Goal: Task Accomplishment & Management: Manage account settings

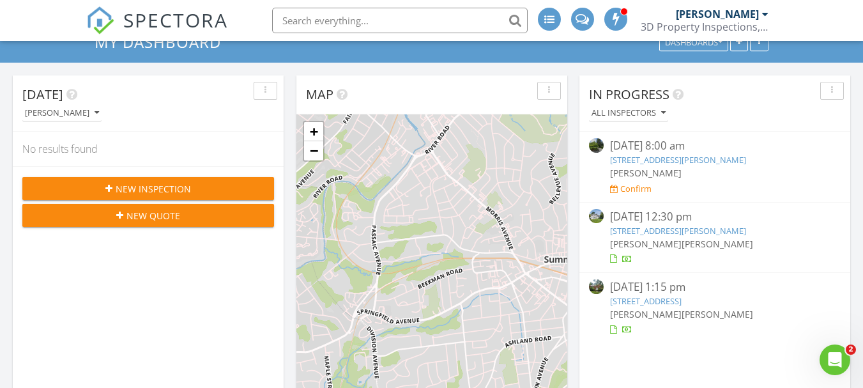
scroll to position [128, 0]
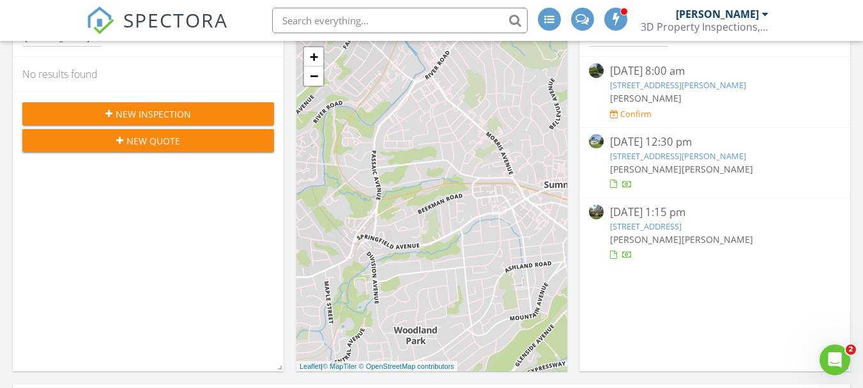
click at [675, 156] on link "27 Dixon Pl, Wayne, NJ 07470" at bounding box center [678, 156] width 136 height 12
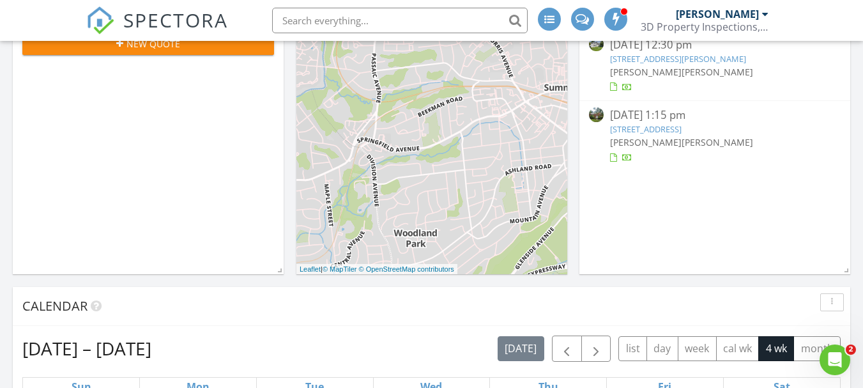
scroll to position [213, 0]
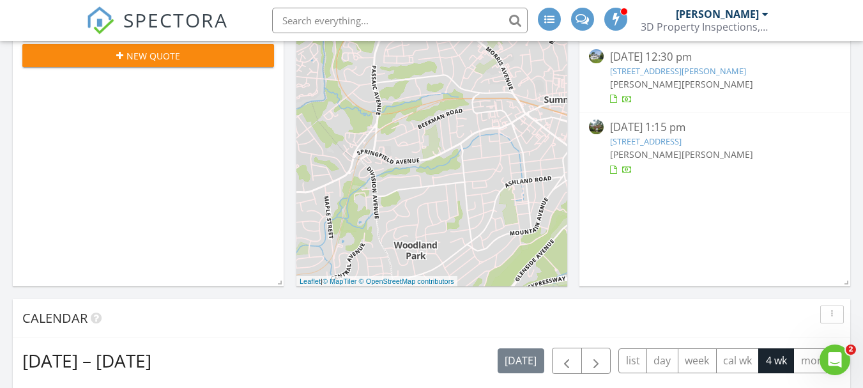
click at [663, 75] on link "[STREET_ADDRESS][PERSON_NAME]" at bounding box center [678, 71] width 136 height 12
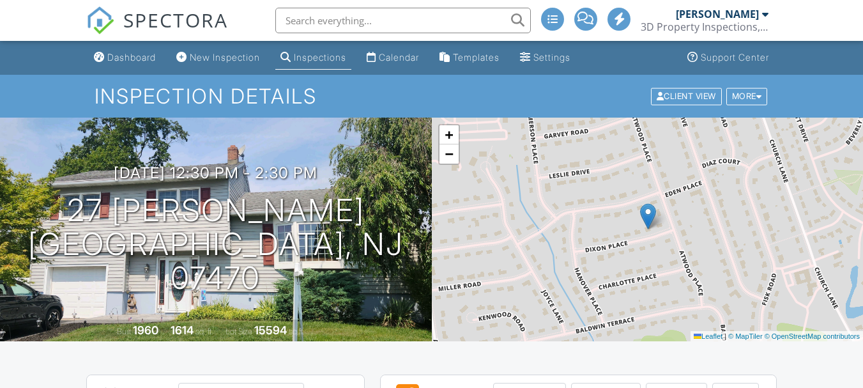
click at [646, 383] on div "Attach" at bounding box center [676, 393] width 61 height 20
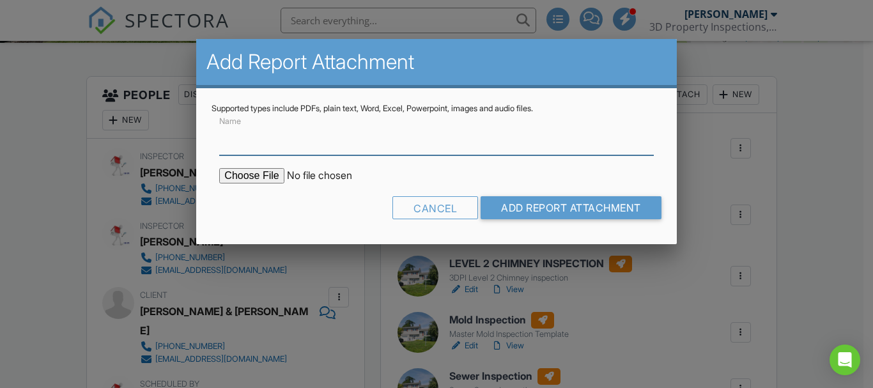
click at [337, 139] on input "Name" at bounding box center [436, 139] width 434 height 31
type input "mold expanded report"
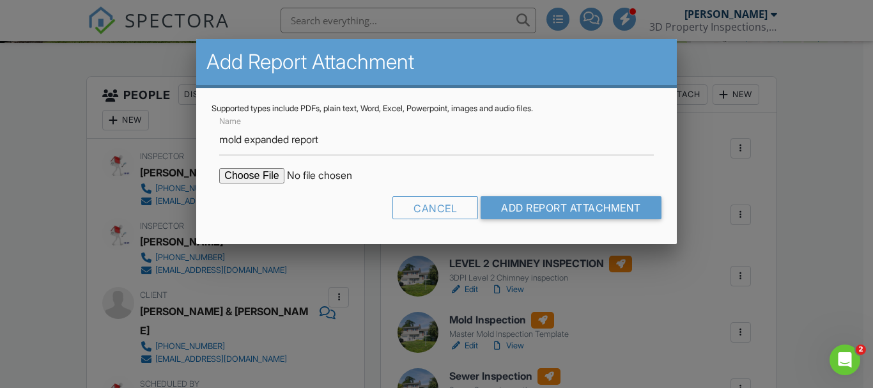
click at [277, 176] on input "file" at bounding box center [327, 175] width 217 height 15
click at [254, 171] on input "file" at bounding box center [327, 175] width 217 height 15
type input "C:\fakepath\report_25040277_1.pdf"
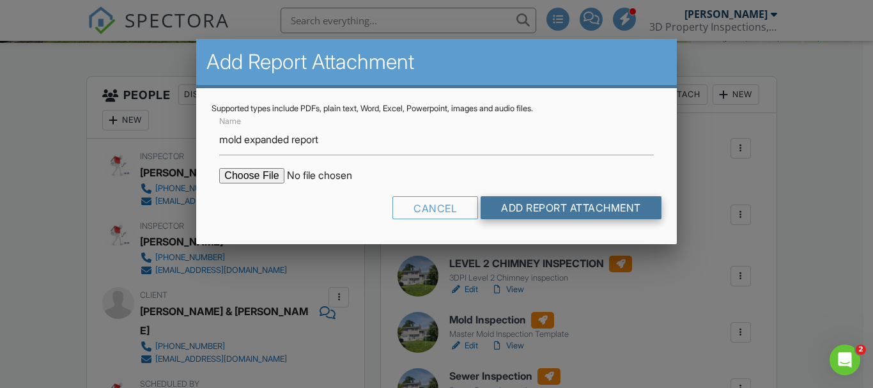
click at [556, 216] on input "Add Report Attachment" at bounding box center [571, 207] width 181 height 23
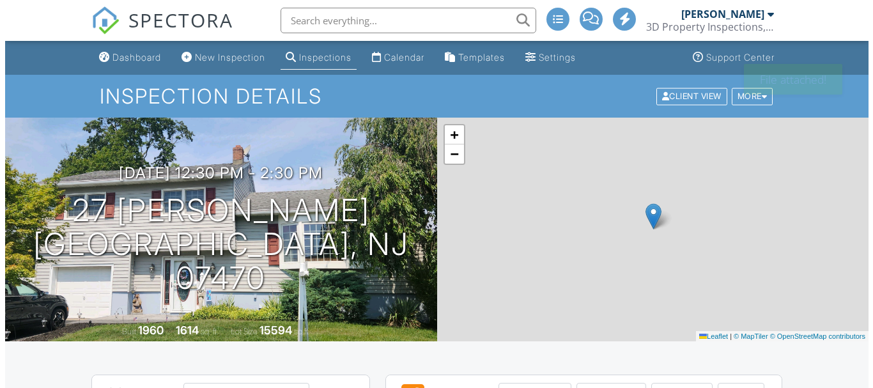
scroll to position [256, 0]
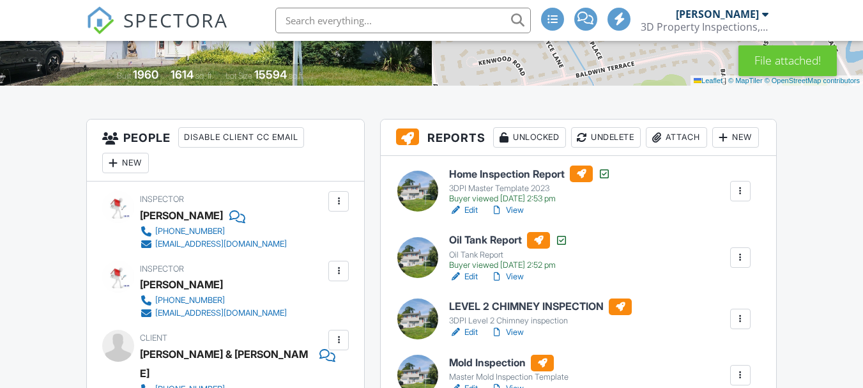
click at [646, 148] on div "Attach" at bounding box center [676, 137] width 61 height 20
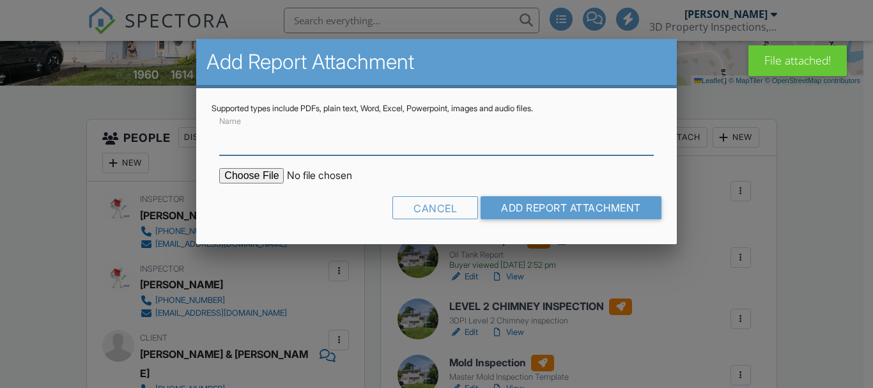
scroll to position [0, 0]
click at [332, 137] on input "Name" at bounding box center [436, 139] width 434 height 31
type input "Chain of Custody Form"
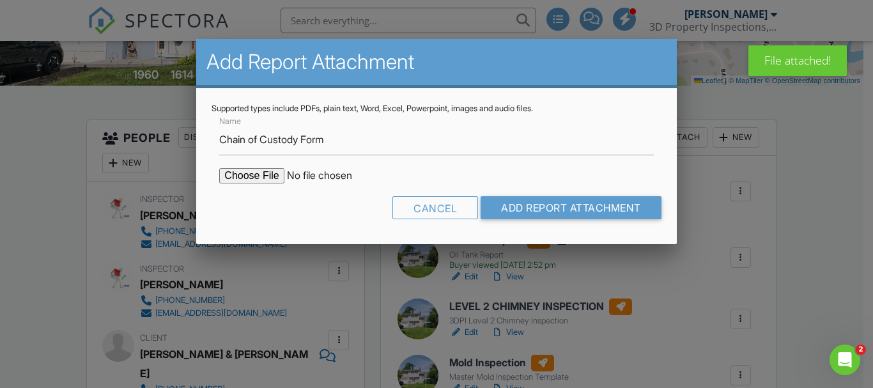
click at [258, 178] on input "file" at bounding box center [327, 175] width 217 height 15
type input "C:\fakepath\chain_25040277.pdf"
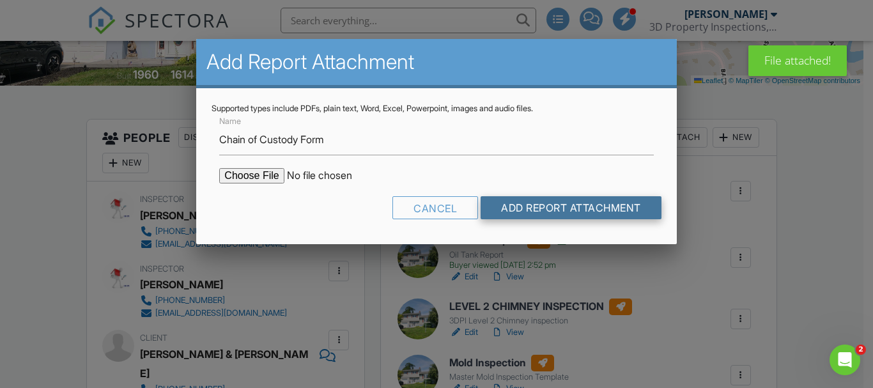
click at [562, 210] on input "Add Report Attachment" at bounding box center [571, 207] width 181 height 23
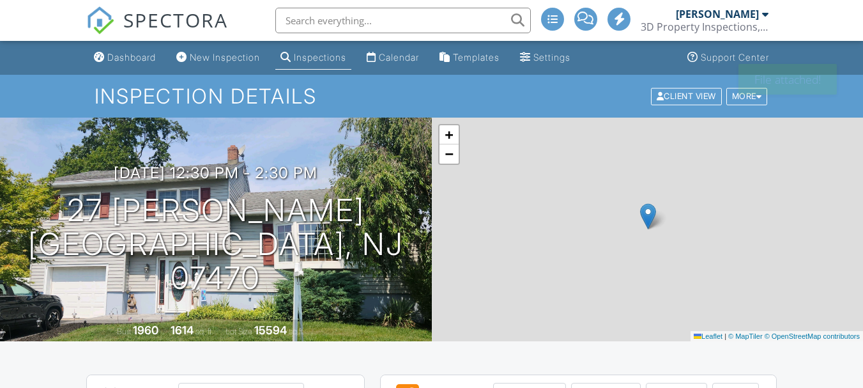
scroll to position [468, 0]
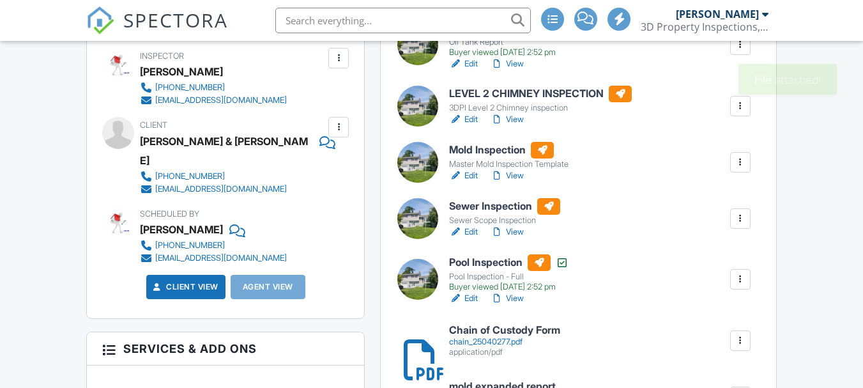
click at [742, 169] on div at bounding box center [740, 162] width 13 height 13
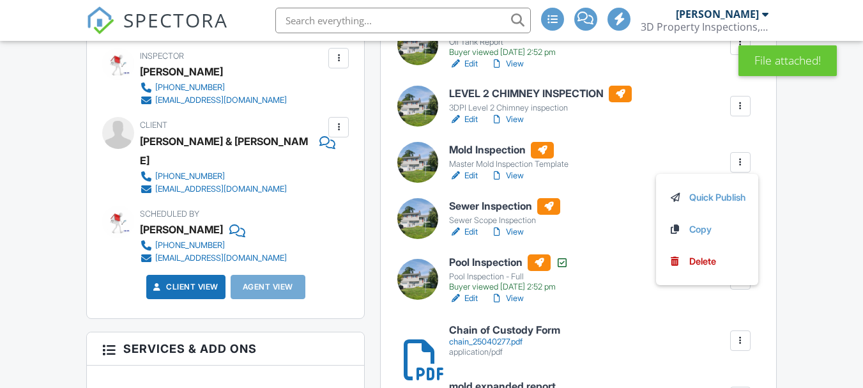
scroll to position [0, 0]
click at [742, 169] on div at bounding box center [740, 162] width 13 height 13
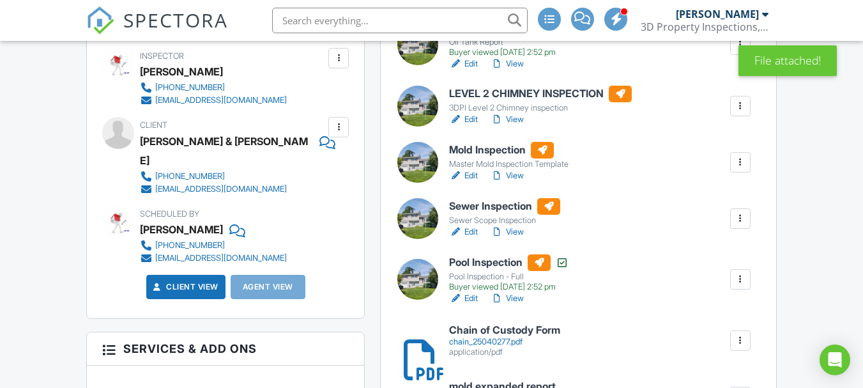
click at [742, 169] on div at bounding box center [740, 162] width 13 height 13
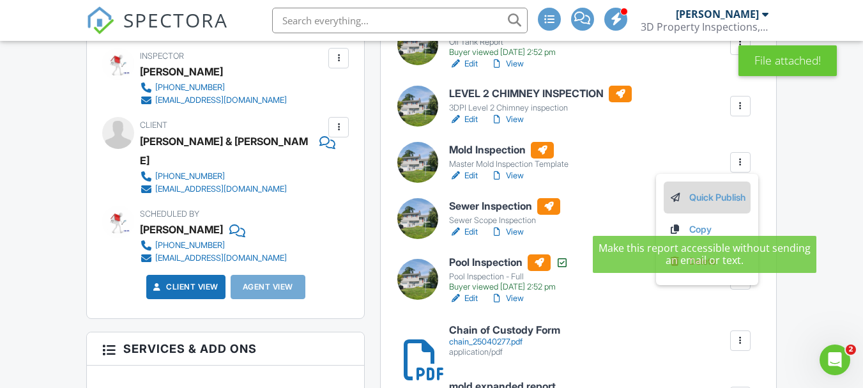
click at [702, 204] on link "Quick Publish" at bounding box center [707, 197] width 77 height 14
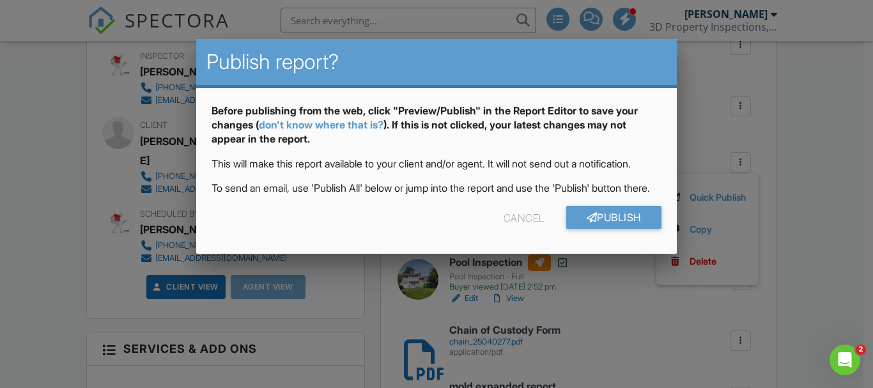
click at [513, 229] on div "Cancel" at bounding box center [524, 217] width 41 height 23
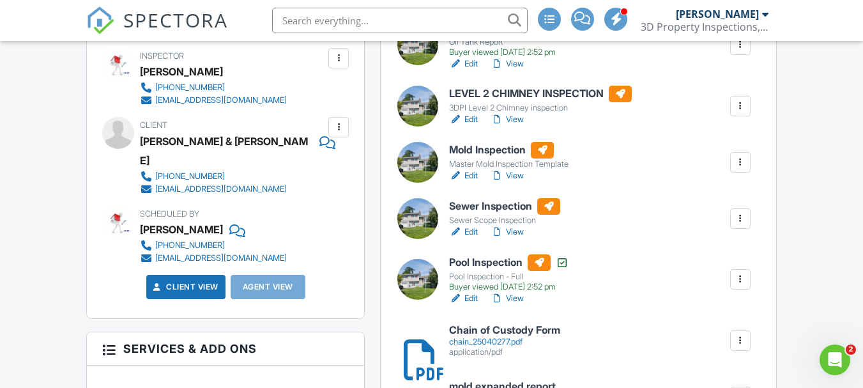
click at [486, 158] on h6 "Mold Inspection" at bounding box center [508, 150] width 119 height 17
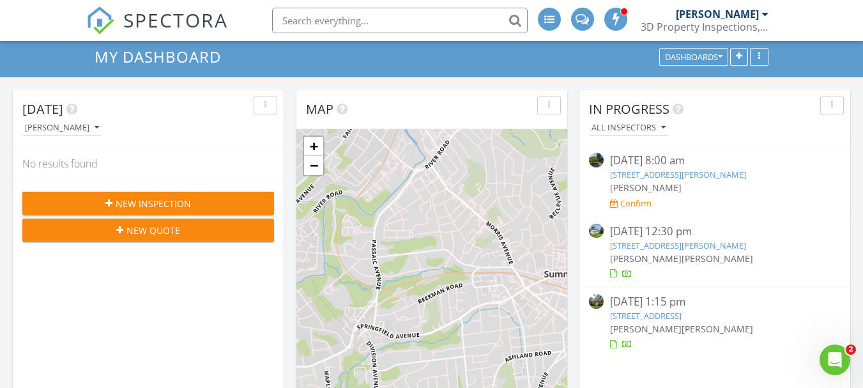
scroll to position [85, 0]
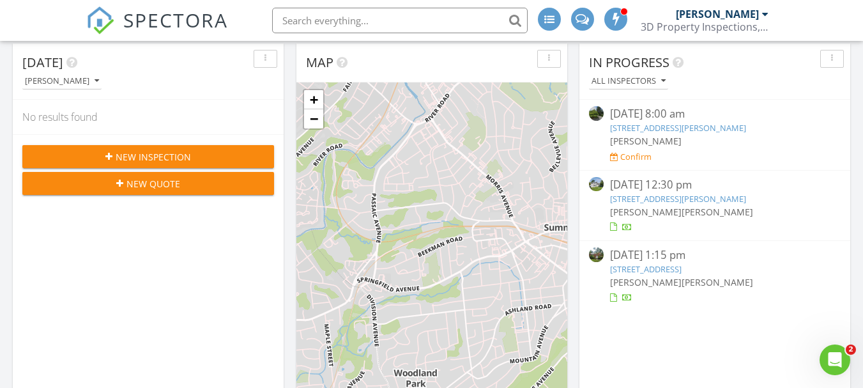
click at [645, 201] on link "[STREET_ADDRESS][PERSON_NAME]" at bounding box center [678, 199] width 136 height 12
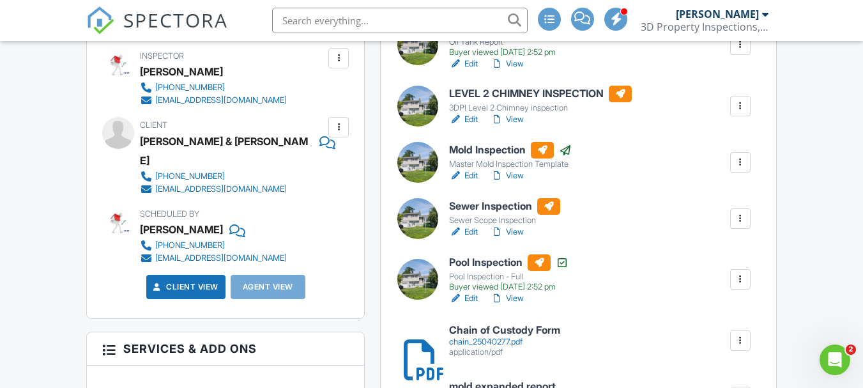
click at [495, 215] on h6 "Sewer Inspection" at bounding box center [504, 206] width 111 height 17
click at [499, 215] on h6 "Sewer Inspection" at bounding box center [504, 206] width 111 height 17
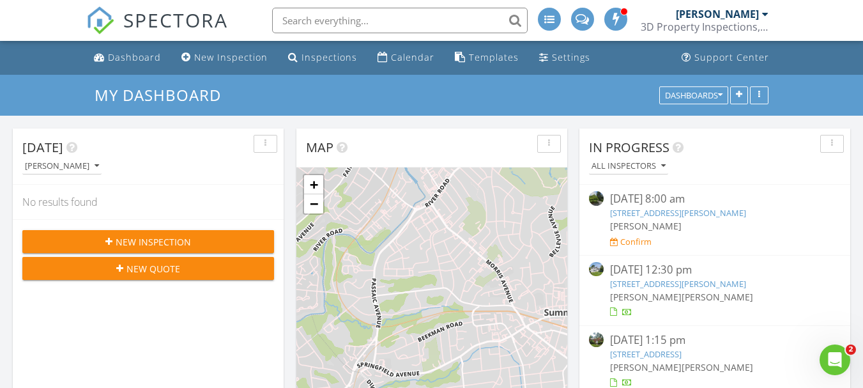
click at [653, 285] on link "27 Dixon Pl, Wayne, NJ 07470" at bounding box center [678, 284] width 136 height 12
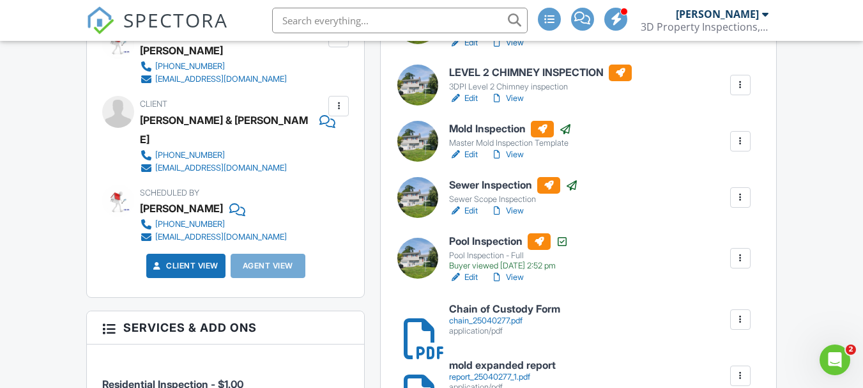
scroll to position [468, 0]
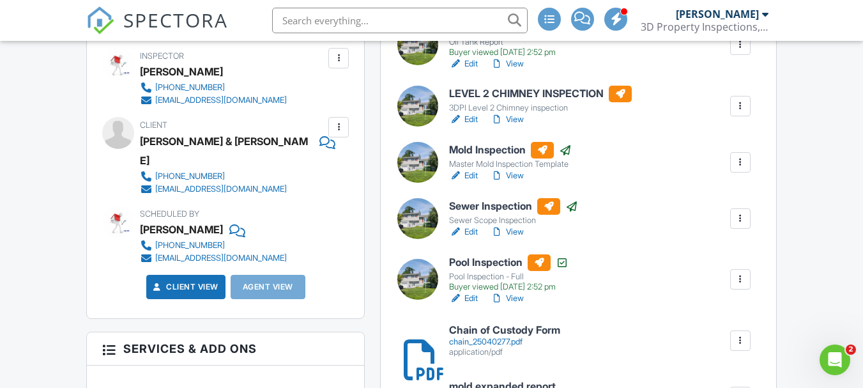
click at [568, 102] on h6 "LEVEL 2 CHIMNEY INSPECTION" at bounding box center [540, 94] width 183 height 17
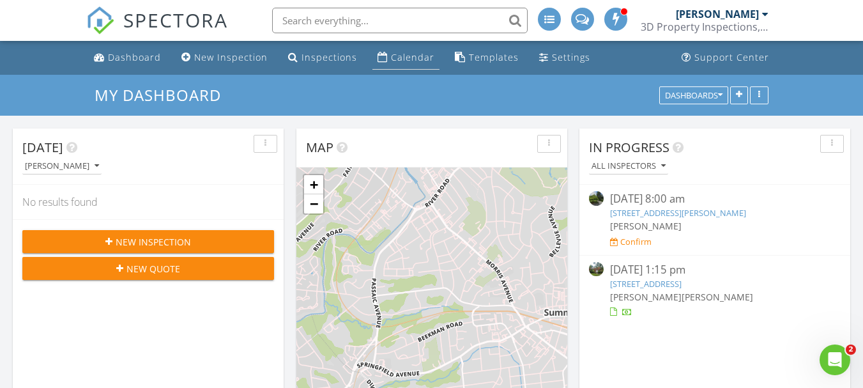
click at [391, 58] on div "Calendar" at bounding box center [412, 57] width 43 height 12
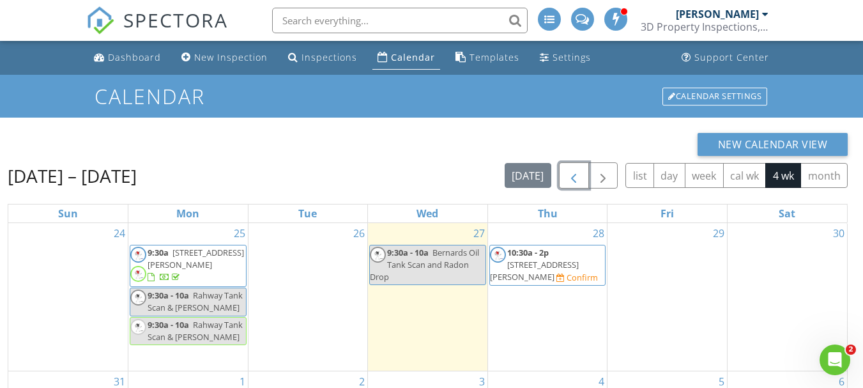
click at [577, 179] on span "button" at bounding box center [573, 175] width 15 height 15
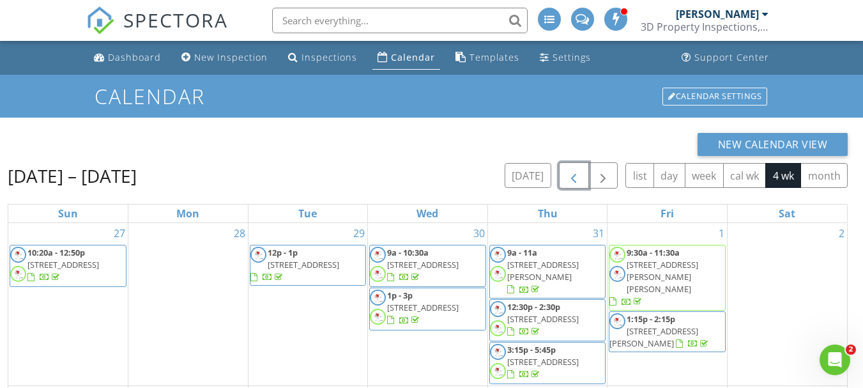
click at [578, 176] on span "button" at bounding box center [573, 175] width 15 height 15
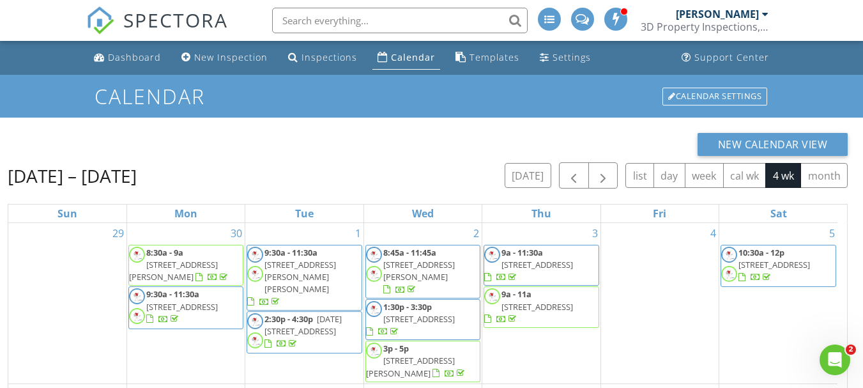
click at [558, 185] on div "today list day week cal wk 4 wk month" at bounding box center [676, 175] width 343 height 26
click at [571, 180] on span "button" at bounding box center [573, 175] width 15 height 15
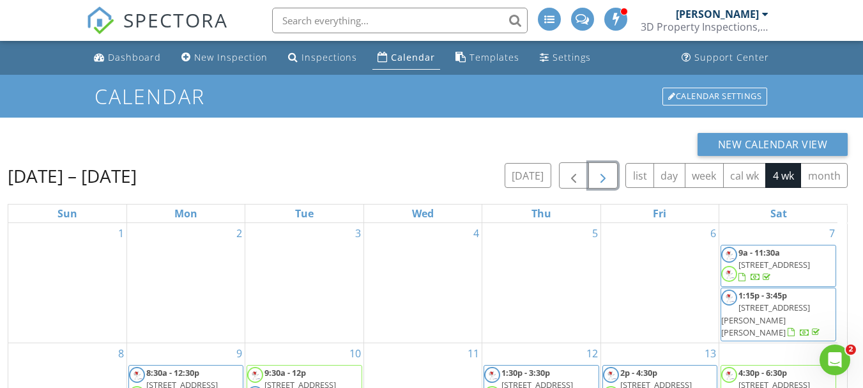
click at [611, 170] on button "button" at bounding box center [604, 175] width 30 height 26
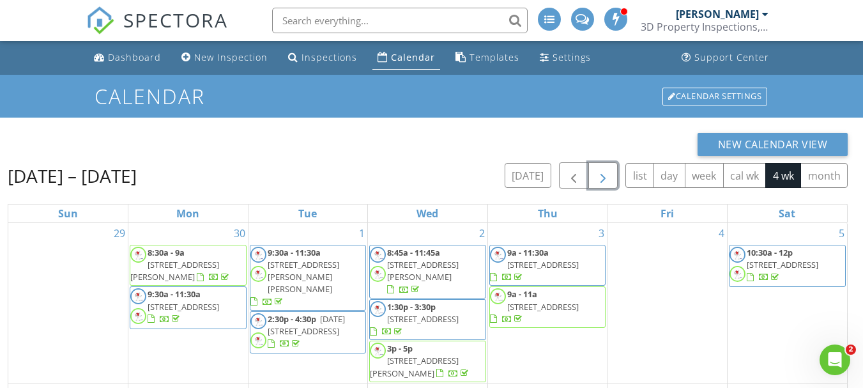
click at [611, 171] on button "button" at bounding box center [604, 175] width 30 height 26
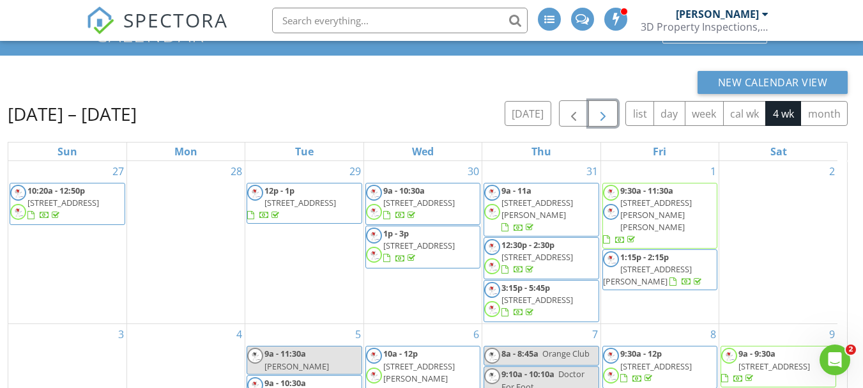
scroll to position [170, 0]
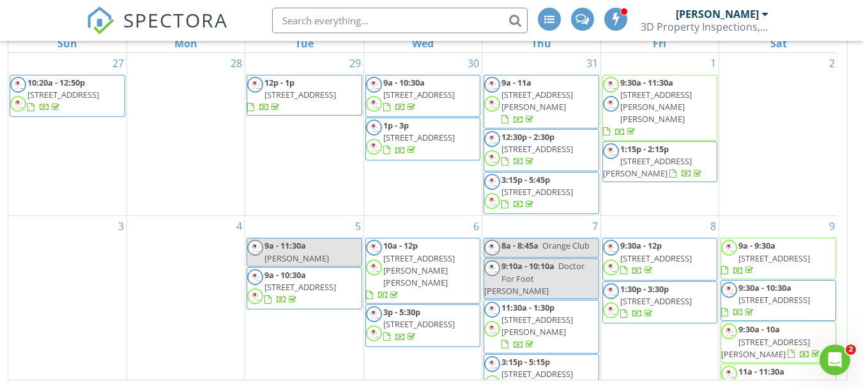
click at [802, 261] on span "9a - 9:30a 95 E. Woodcliffe ave, Little falls 07424" at bounding box center [778, 259] width 114 height 38
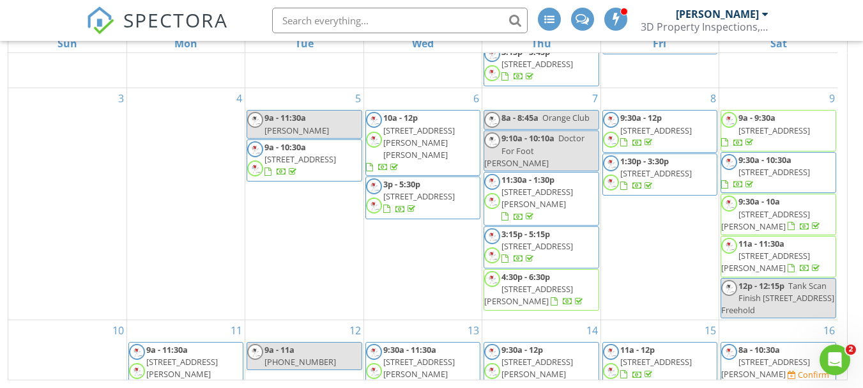
click at [764, 254] on span "[STREET_ADDRESS][PERSON_NAME]" at bounding box center [765, 262] width 89 height 24
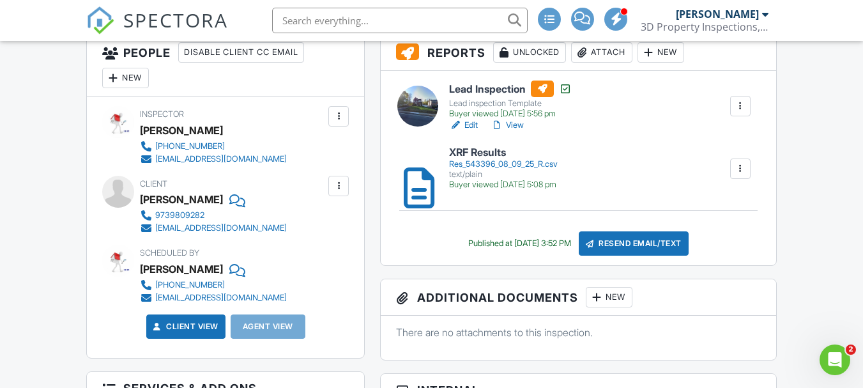
click at [497, 90] on h6 "Lead Inspection" at bounding box center [510, 89] width 123 height 17
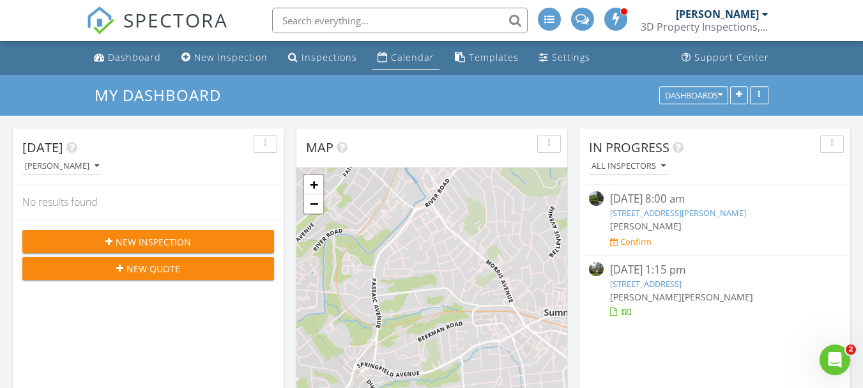
click at [391, 56] on div "Calendar" at bounding box center [412, 57] width 43 height 12
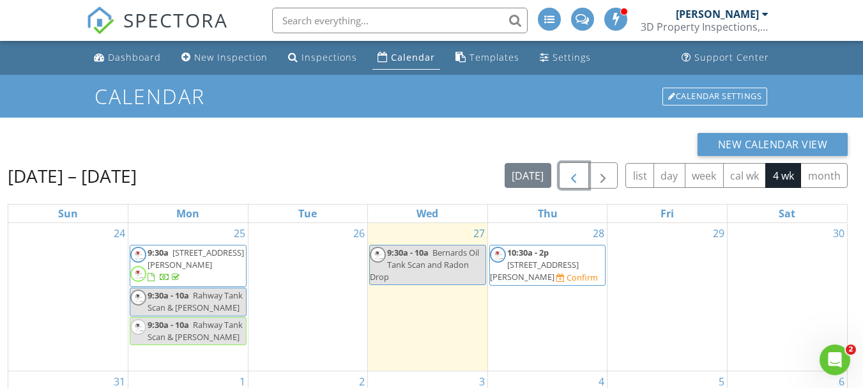
click at [569, 181] on span "button" at bounding box center [573, 175] width 15 height 15
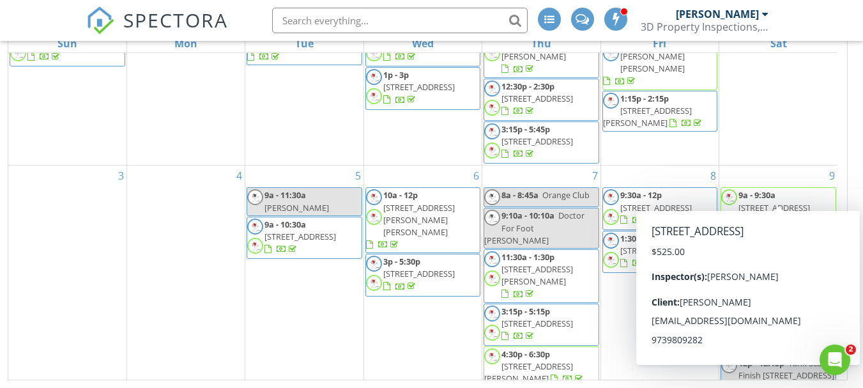
scroll to position [65, 0]
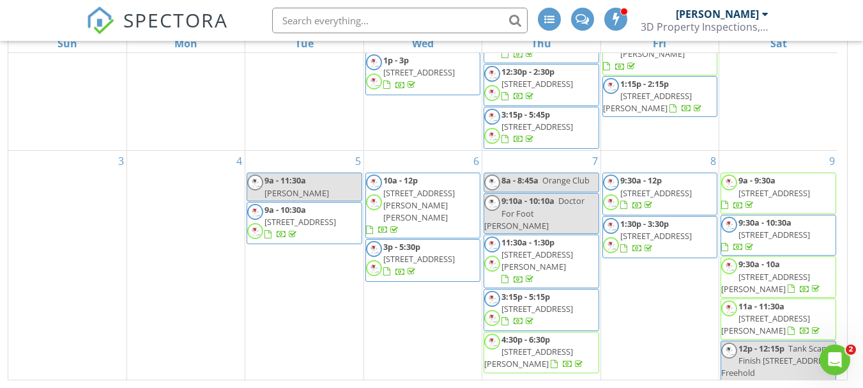
click at [799, 195] on span "9a - 9:30a 95 E. Woodcliffe ave, Little falls 07424" at bounding box center [778, 193] width 114 height 38
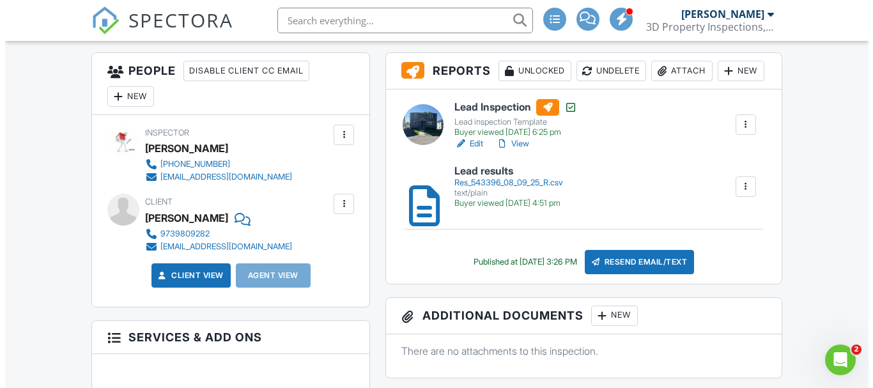
scroll to position [426, 0]
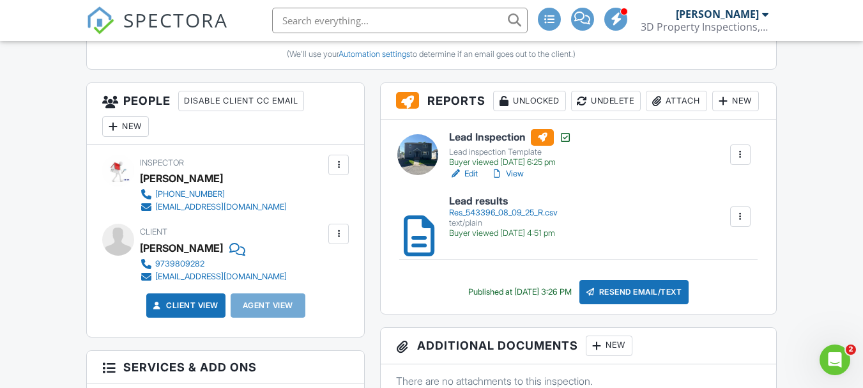
click at [646, 111] on div "Attach" at bounding box center [676, 101] width 61 height 20
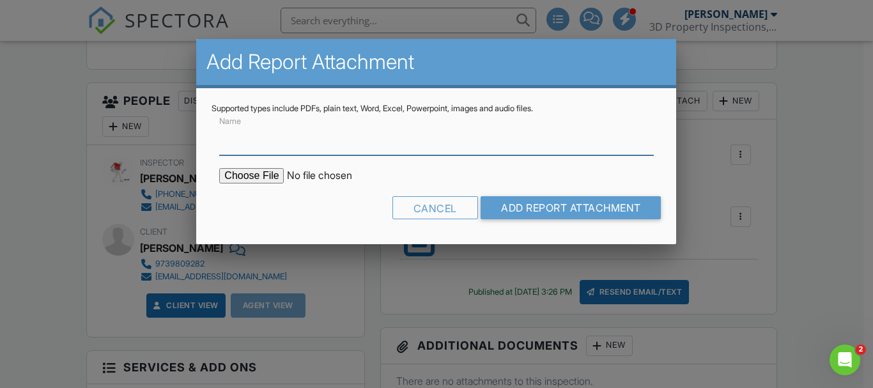
click at [349, 151] on input "Name" at bounding box center [436, 139] width 434 height 31
click at [312, 131] on input "Name" at bounding box center [436, 139] width 434 height 31
type input "lead safe certificate"
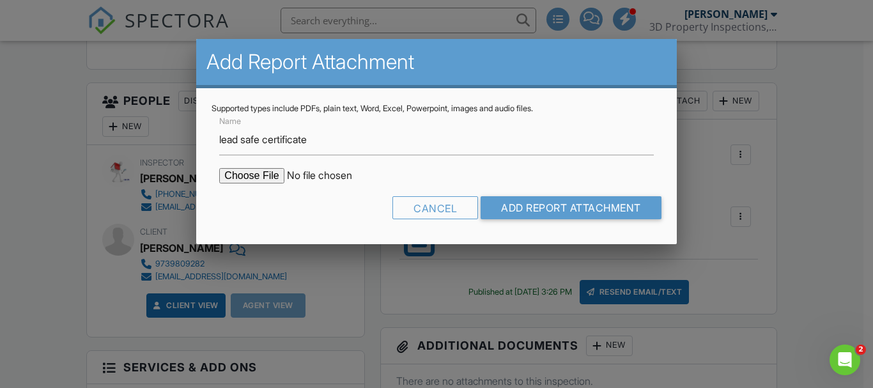
click at [275, 168] on input "file" at bounding box center [327, 175] width 217 height 15
type input "C:\fakepath\95 E Woodcliffe Ave Little Falls NJ.pdf"
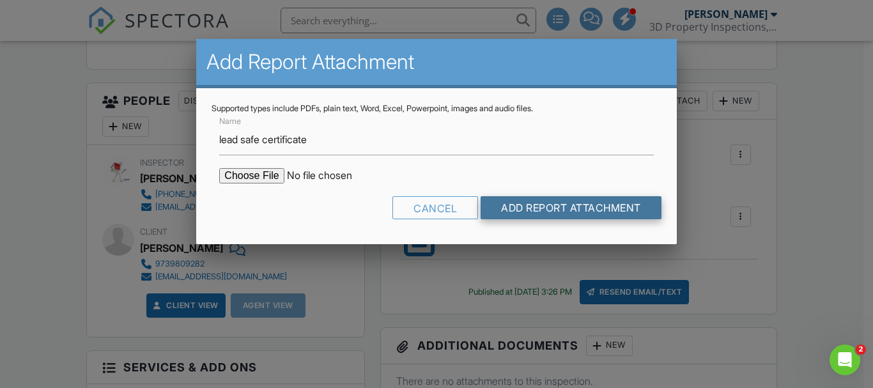
click at [536, 203] on input "Add Report Attachment" at bounding box center [571, 207] width 181 height 23
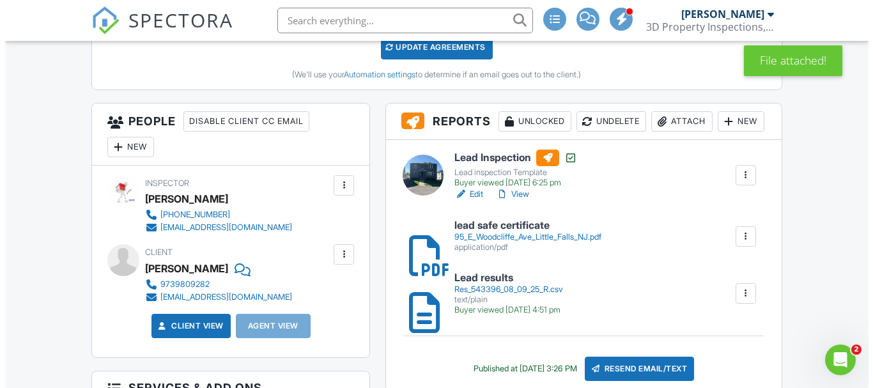
scroll to position [511, 0]
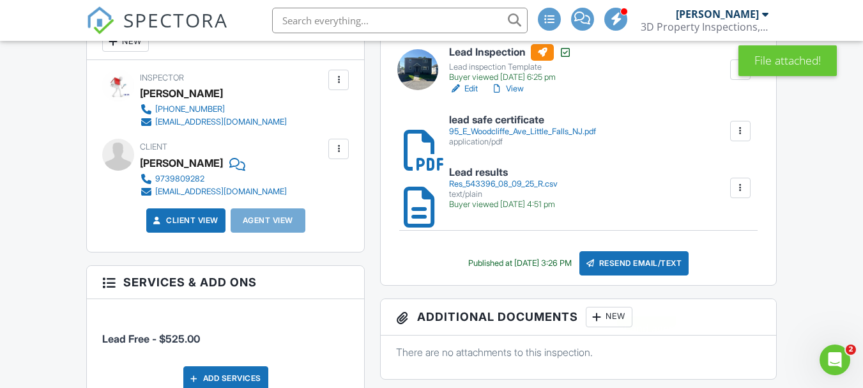
click at [638, 275] on div "Resend Email/Text" at bounding box center [635, 263] width 110 height 24
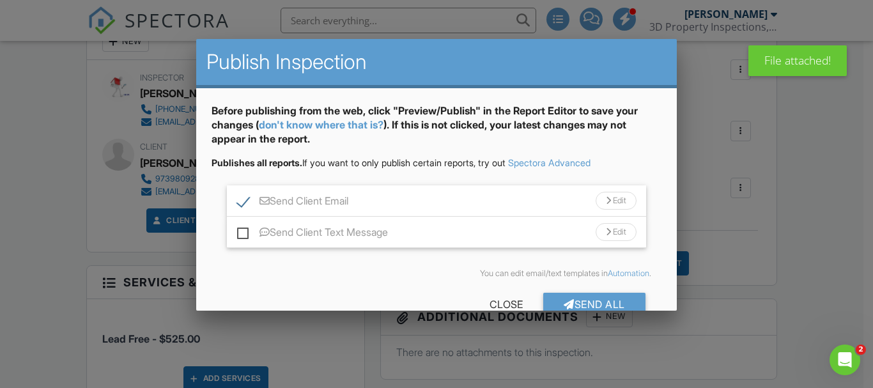
click at [573, 298] on div "Send All" at bounding box center [594, 304] width 102 height 23
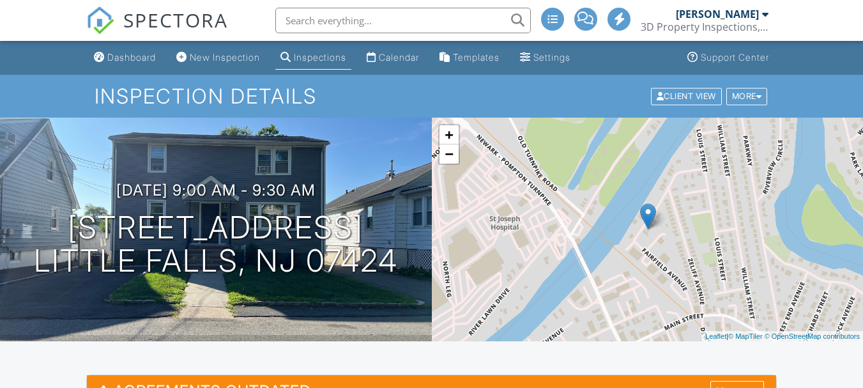
click at [394, 58] on div "Calendar" at bounding box center [399, 57] width 40 height 11
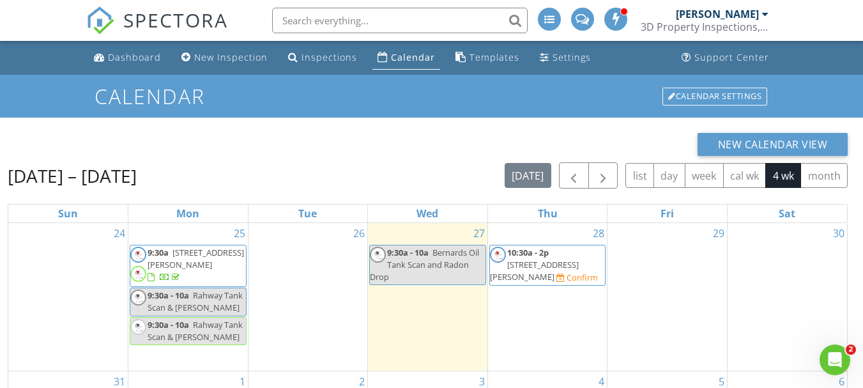
scroll to position [43, 0]
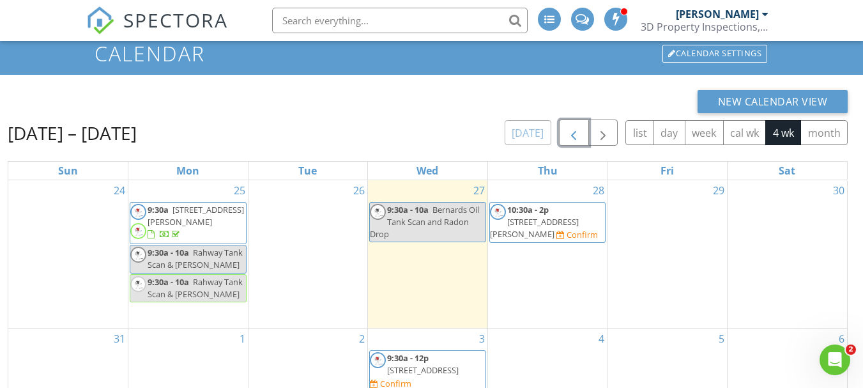
click at [550, 128] on div "[DATE] list day week cal wk 4 wk month" at bounding box center [676, 132] width 343 height 26
click at [579, 137] on span "button" at bounding box center [573, 132] width 15 height 15
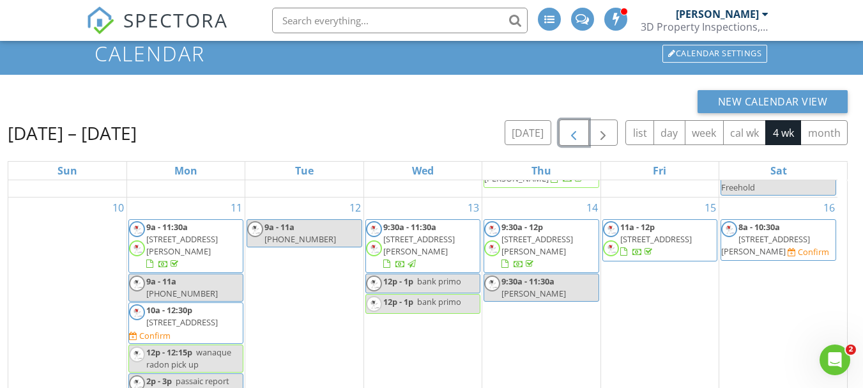
scroll to position [406, 0]
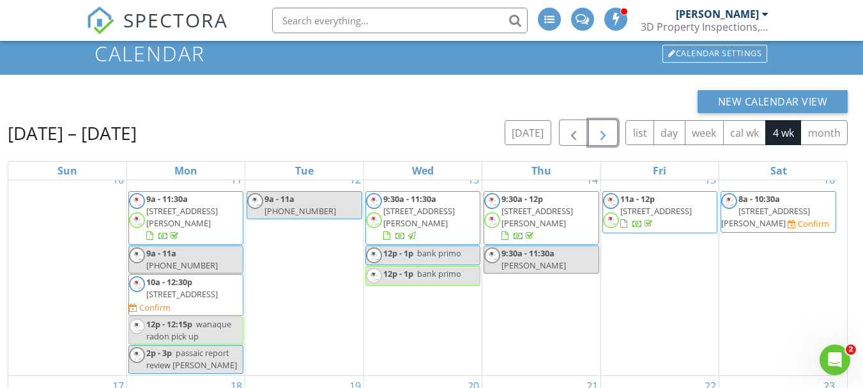
click at [601, 125] on button "button" at bounding box center [604, 132] width 30 height 26
